Goal: Task Accomplishment & Management: Complete application form

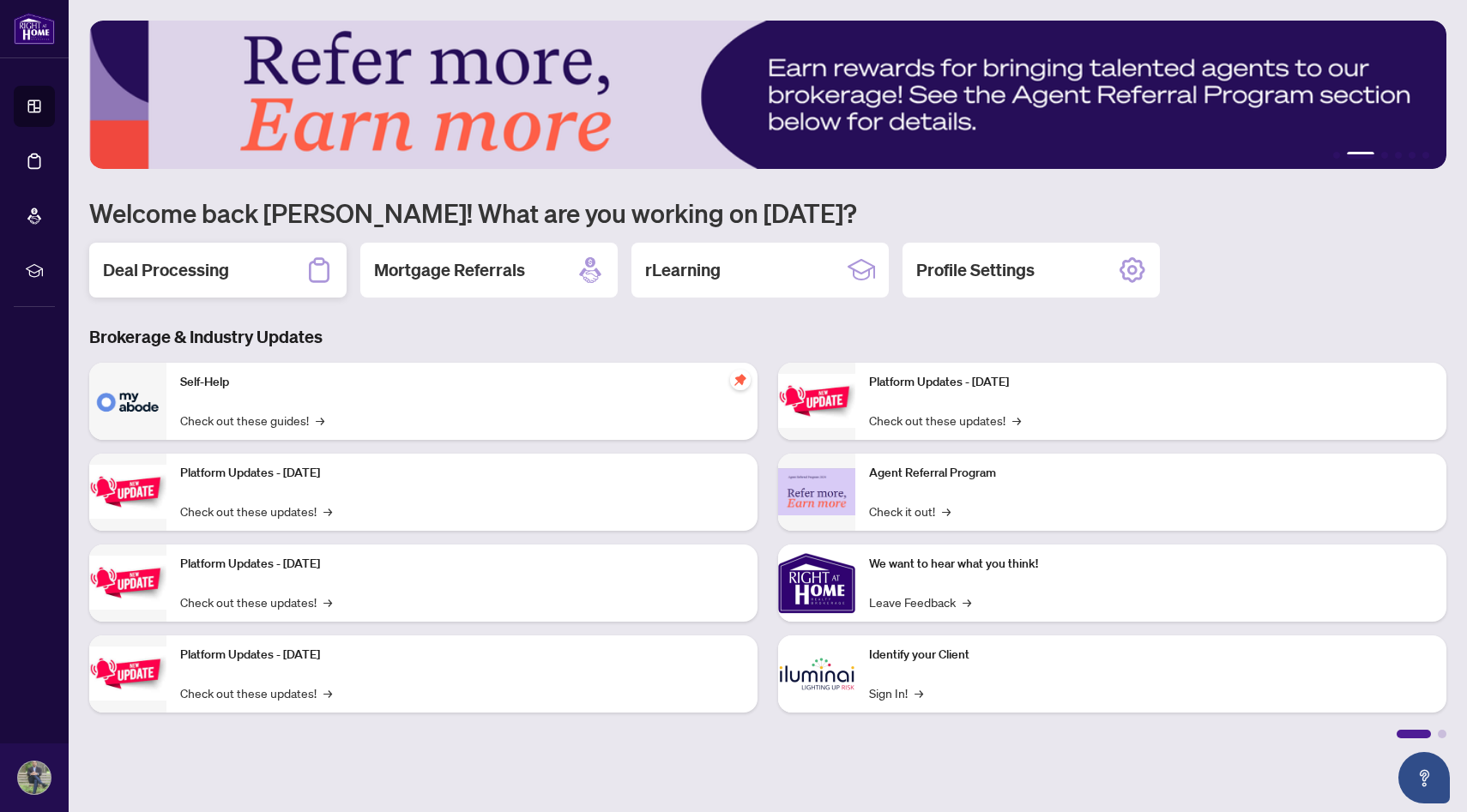
click at [205, 265] on h2 "Deal Processing" at bounding box center [166, 270] width 126 height 24
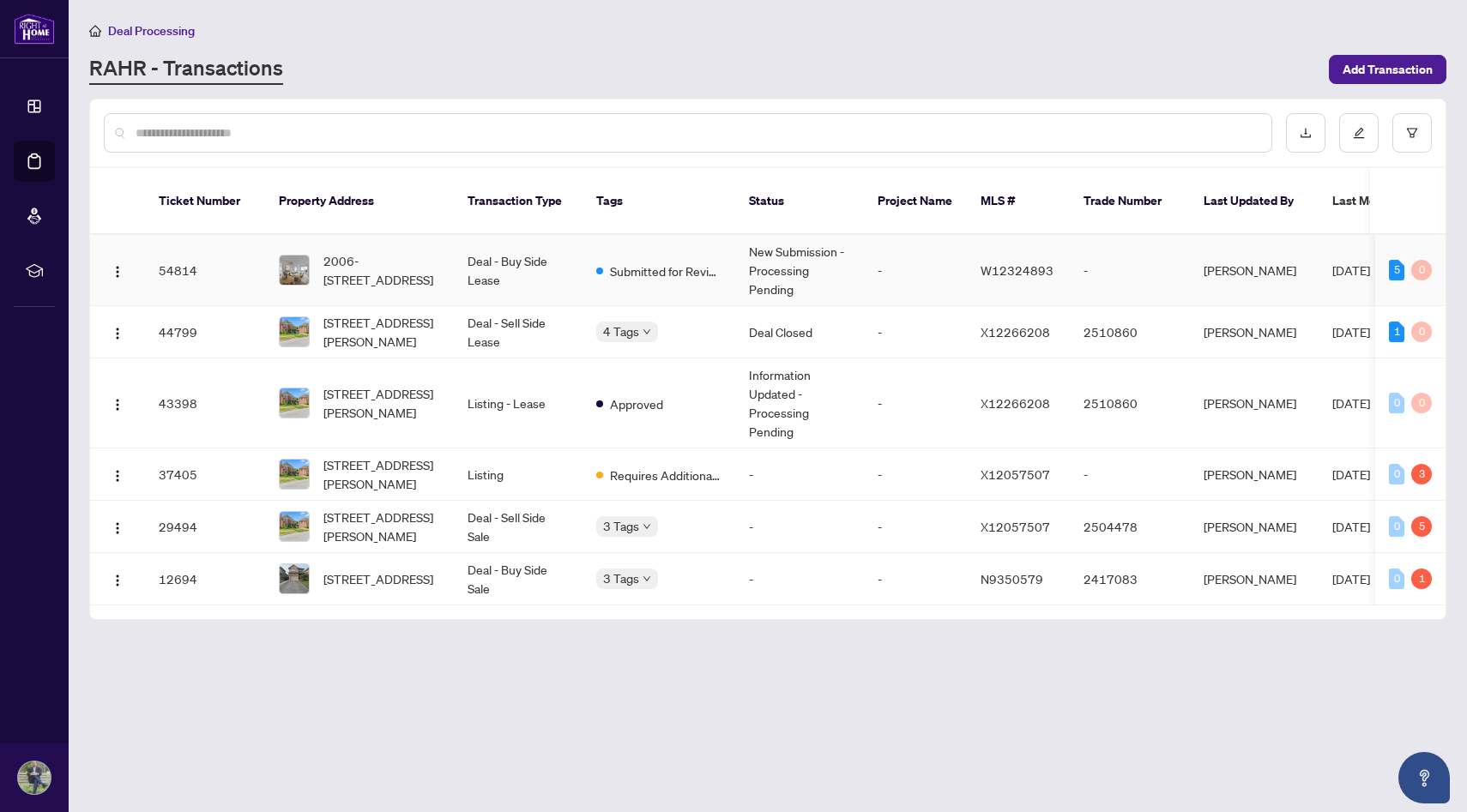
click at [789, 256] on td "New Submission - Processing Pending" at bounding box center [799, 270] width 129 height 71
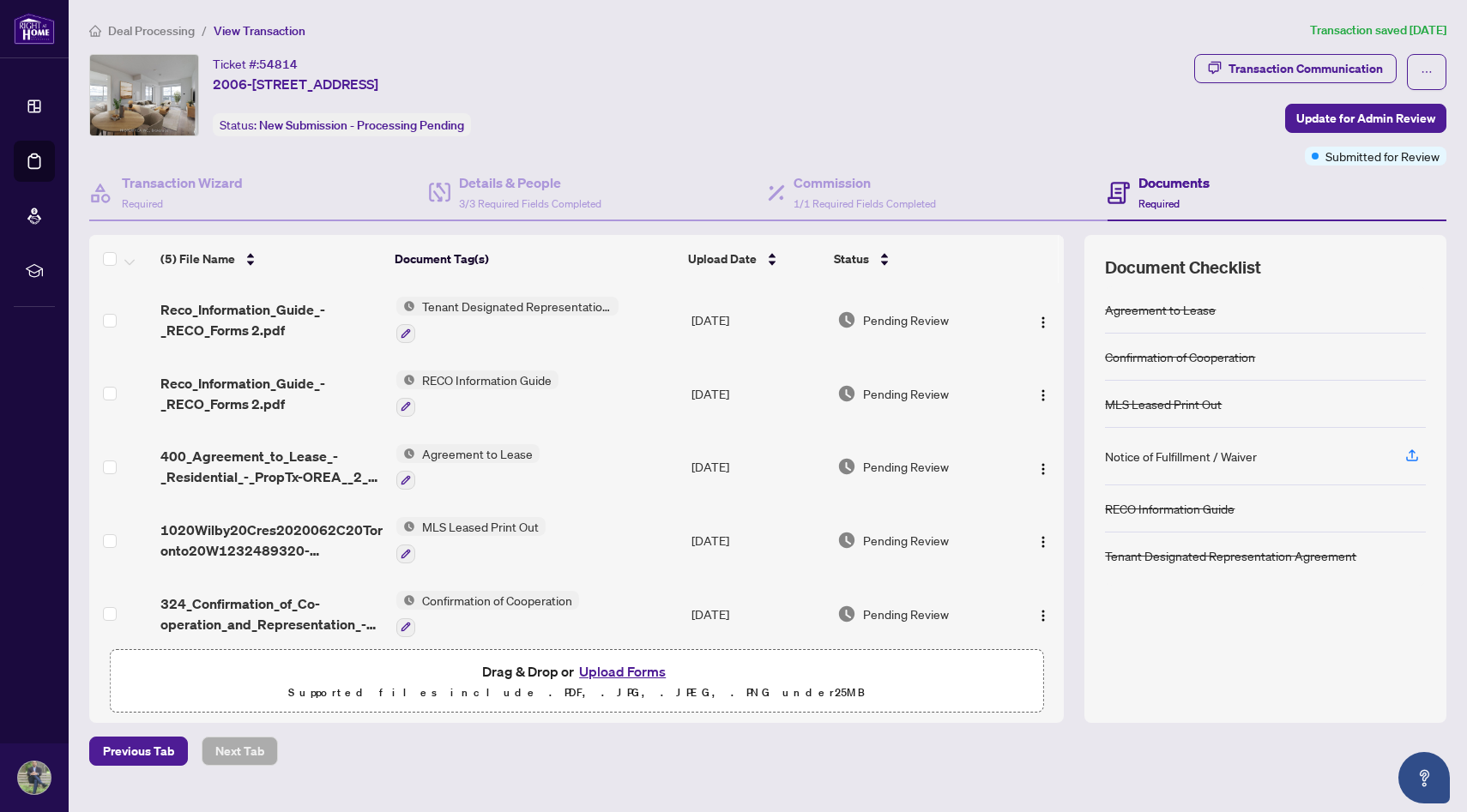
click at [1010, 403] on main "Deal Processing / View Transaction Transaction saved [DATE] Ticket #: 54814 200…" at bounding box center [767, 406] width 1398 height 812
click at [621, 403] on button "Upload Forms" at bounding box center [622, 672] width 97 height 22
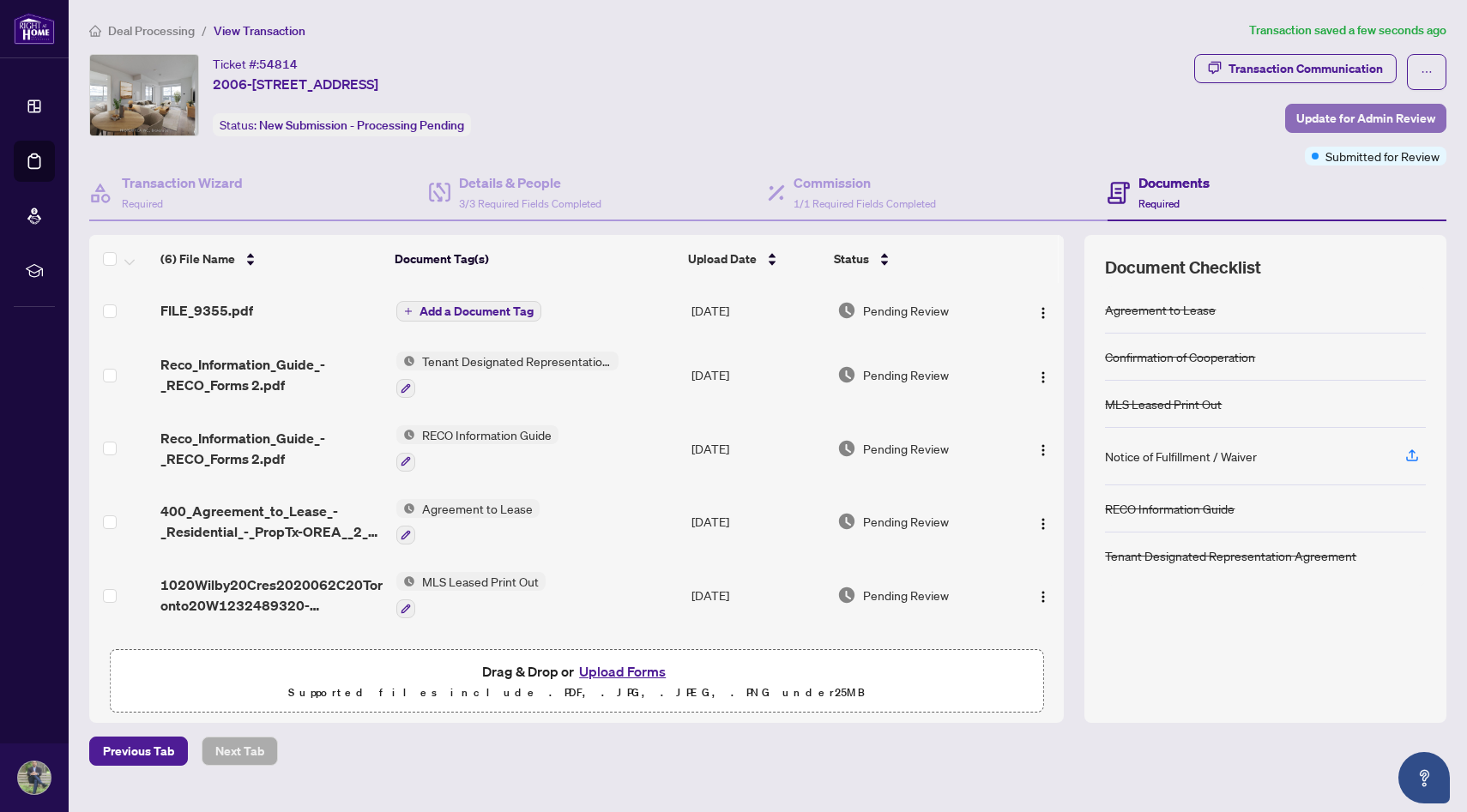
click at [1010, 111] on span "Update for Admin Review" at bounding box center [1365, 119] width 139 height 28
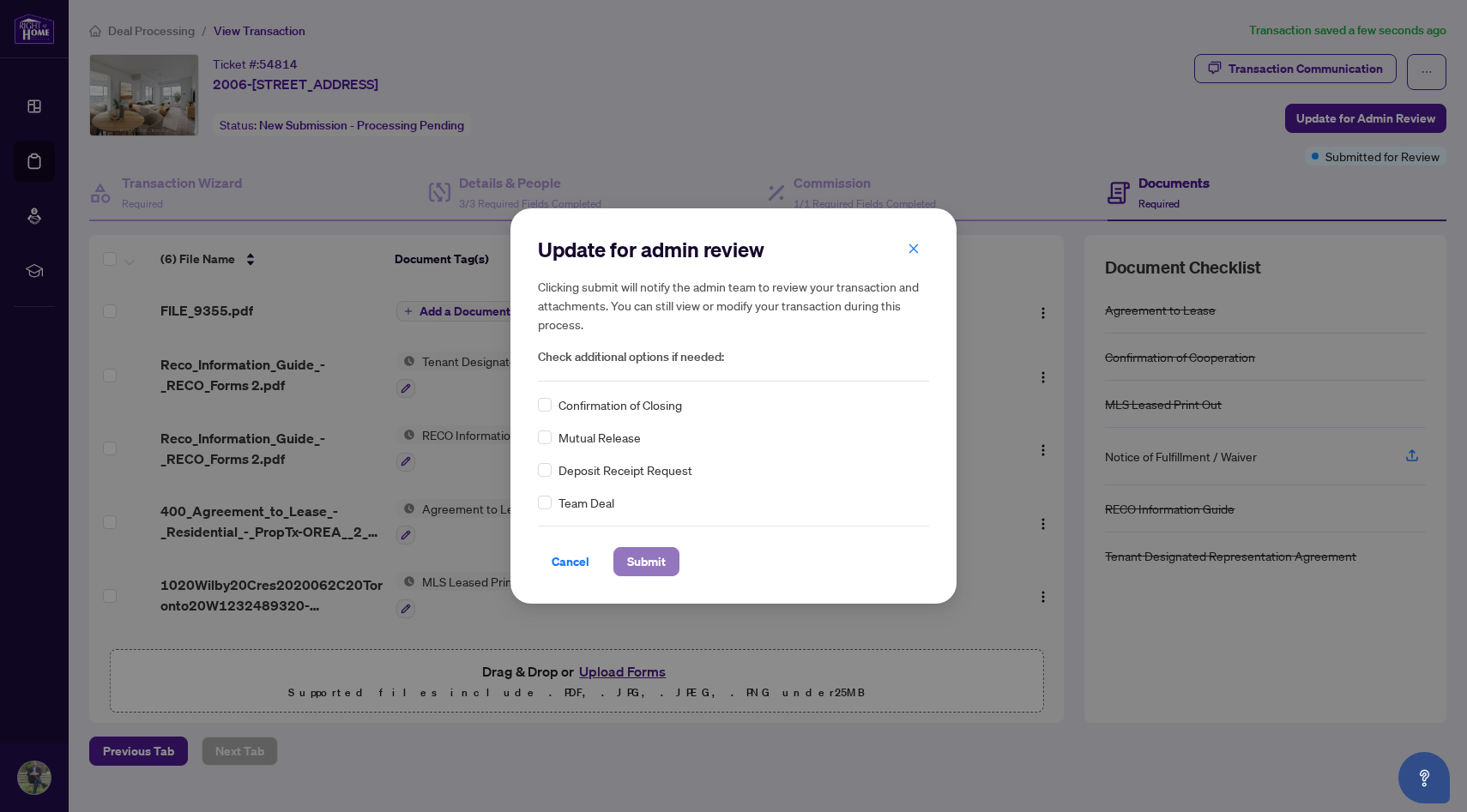
click at [650, 403] on span "Submit" at bounding box center [646, 562] width 39 height 28
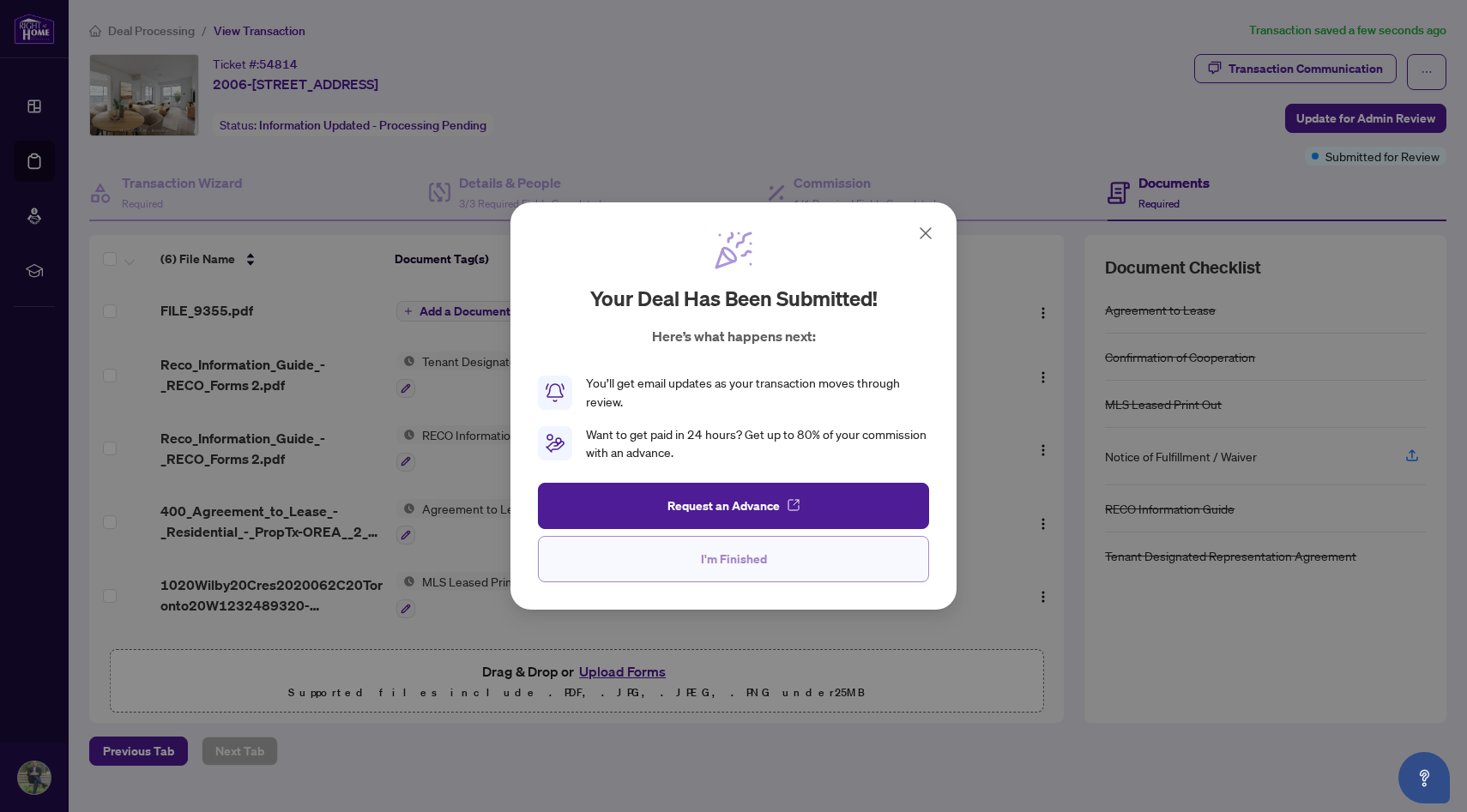
click at [719, 403] on span "I'm Finished" at bounding box center [734, 559] width 66 height 28
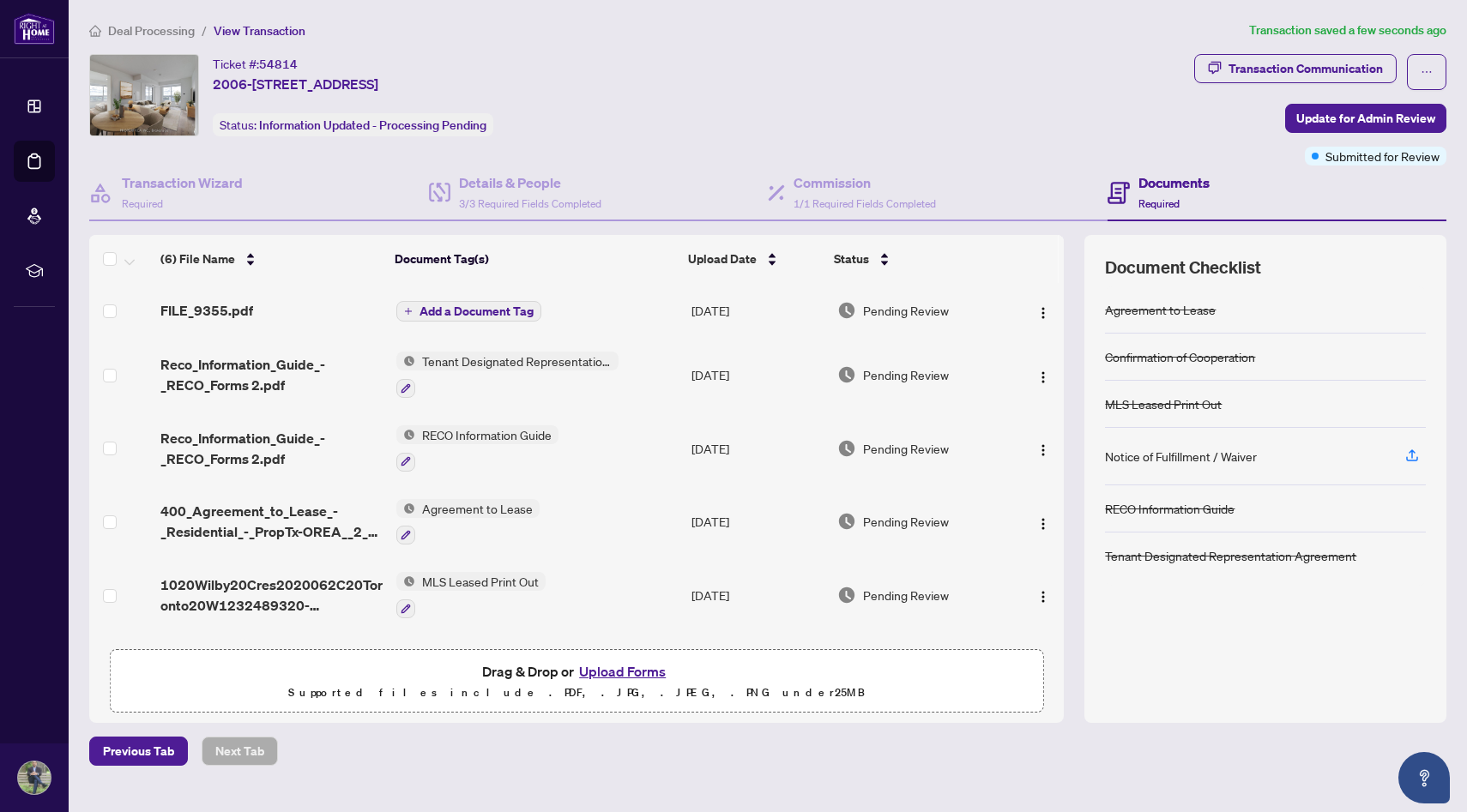
click at [410, 307] on icon "plus" at bounding box center [409, 311] width 9 height 9
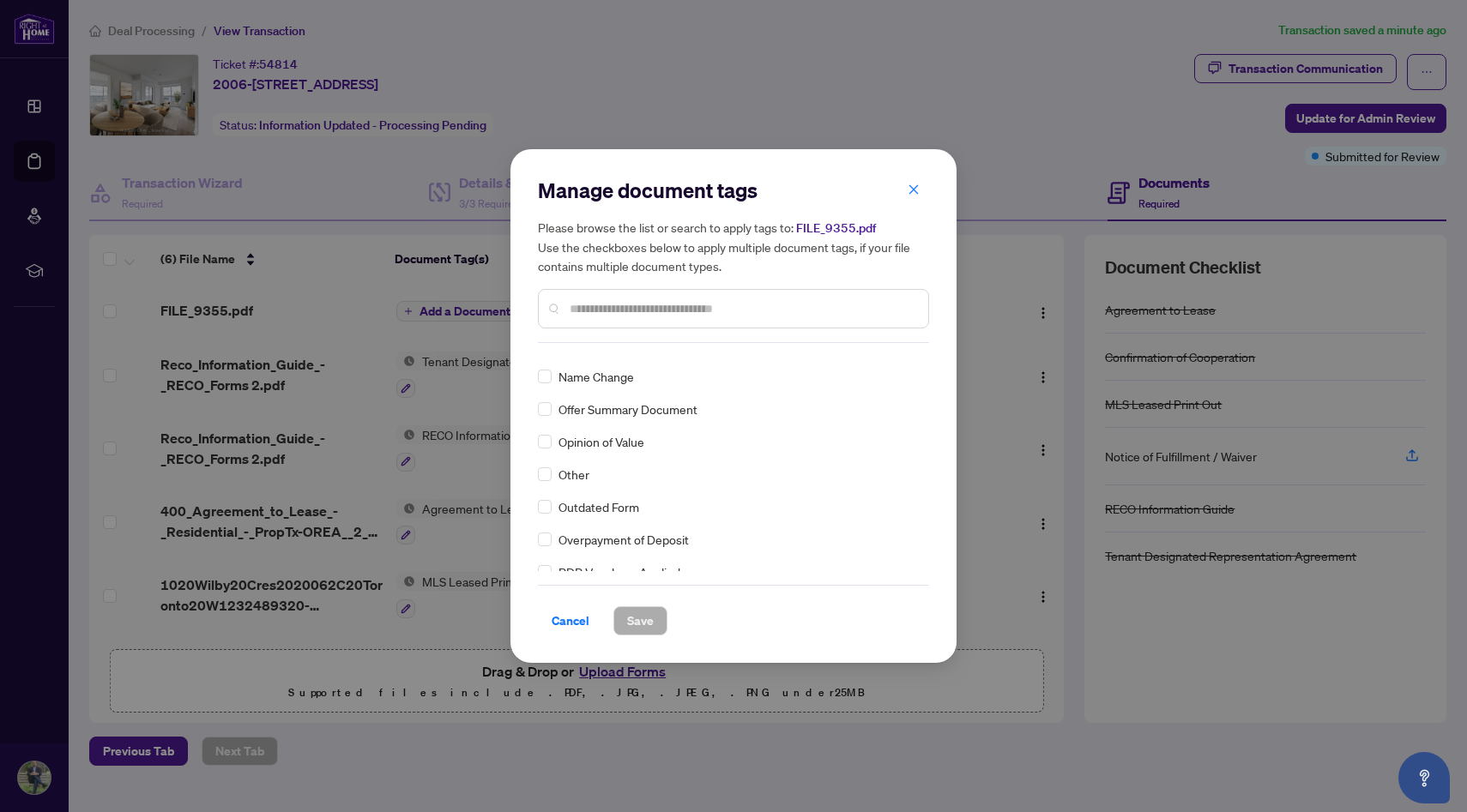
scroll to position [2684, 0]
click at [594, 403] on button "Cancel" at bounding box center [570, 621] width 65 height 29
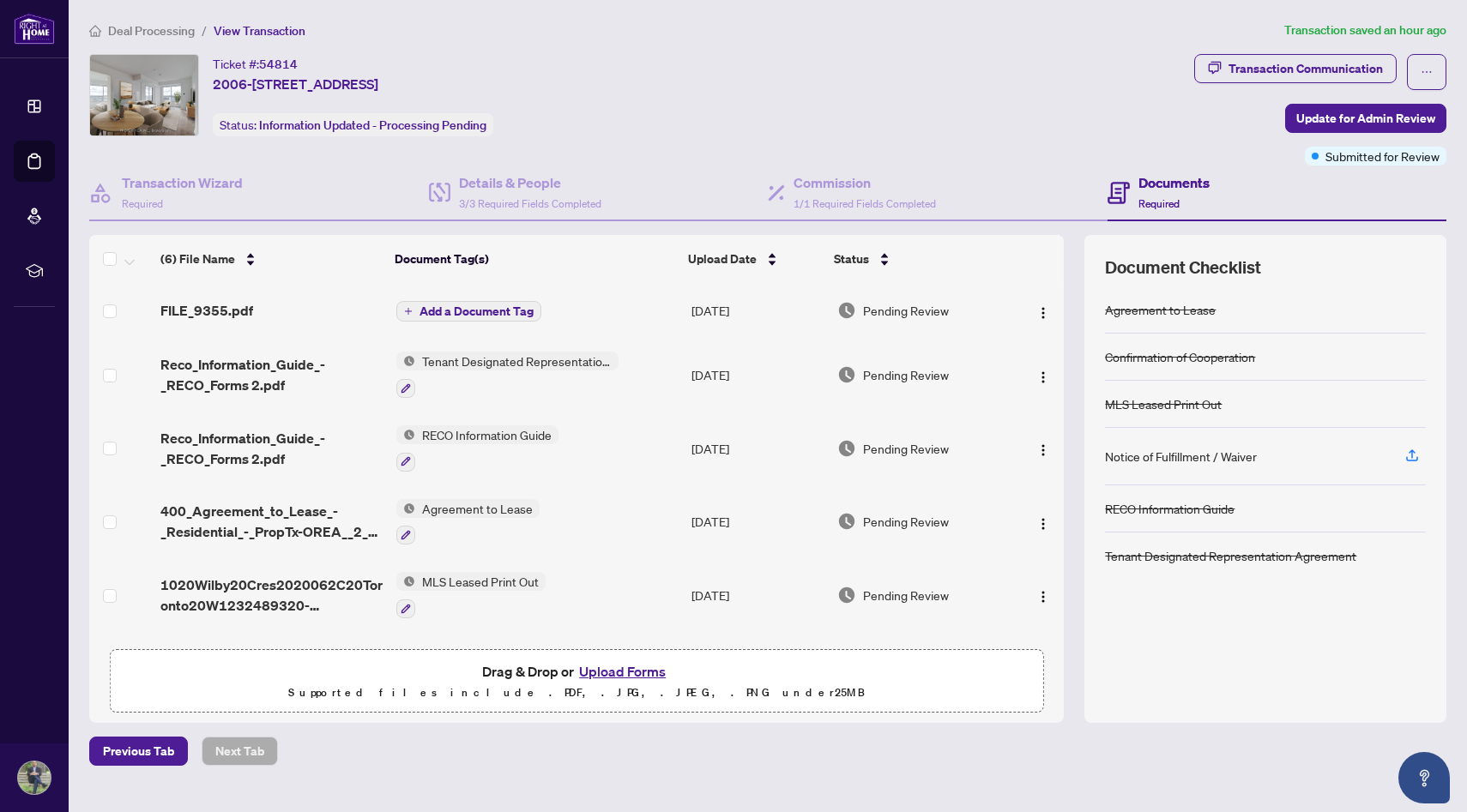
scroll to position [68, 0]
